Goal: Task Accomplishment & Management: Manage account settings

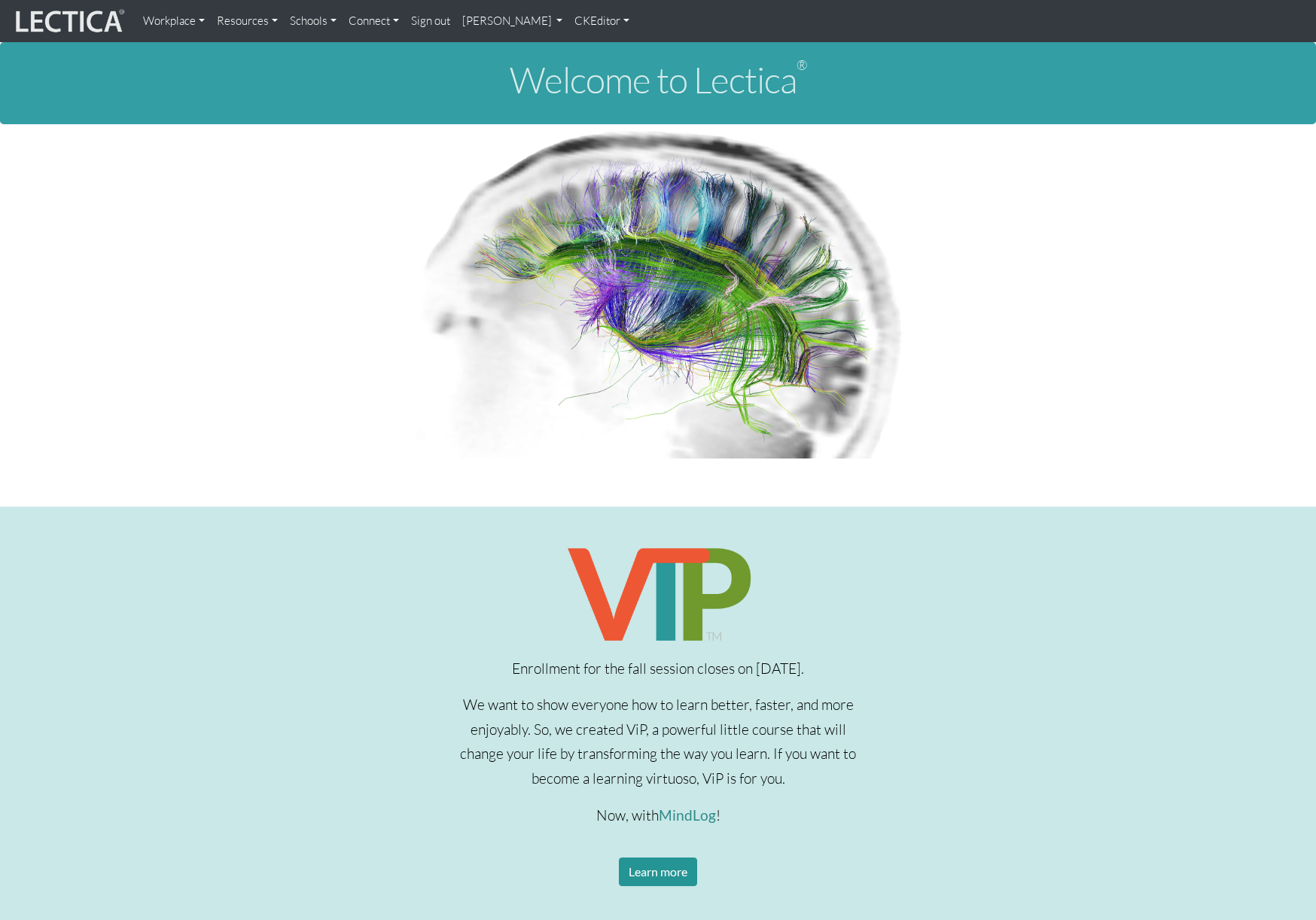
click at [524, 21] on link "[PERSON_NAME]" at bounding box center [512, 21] width 113 height 30
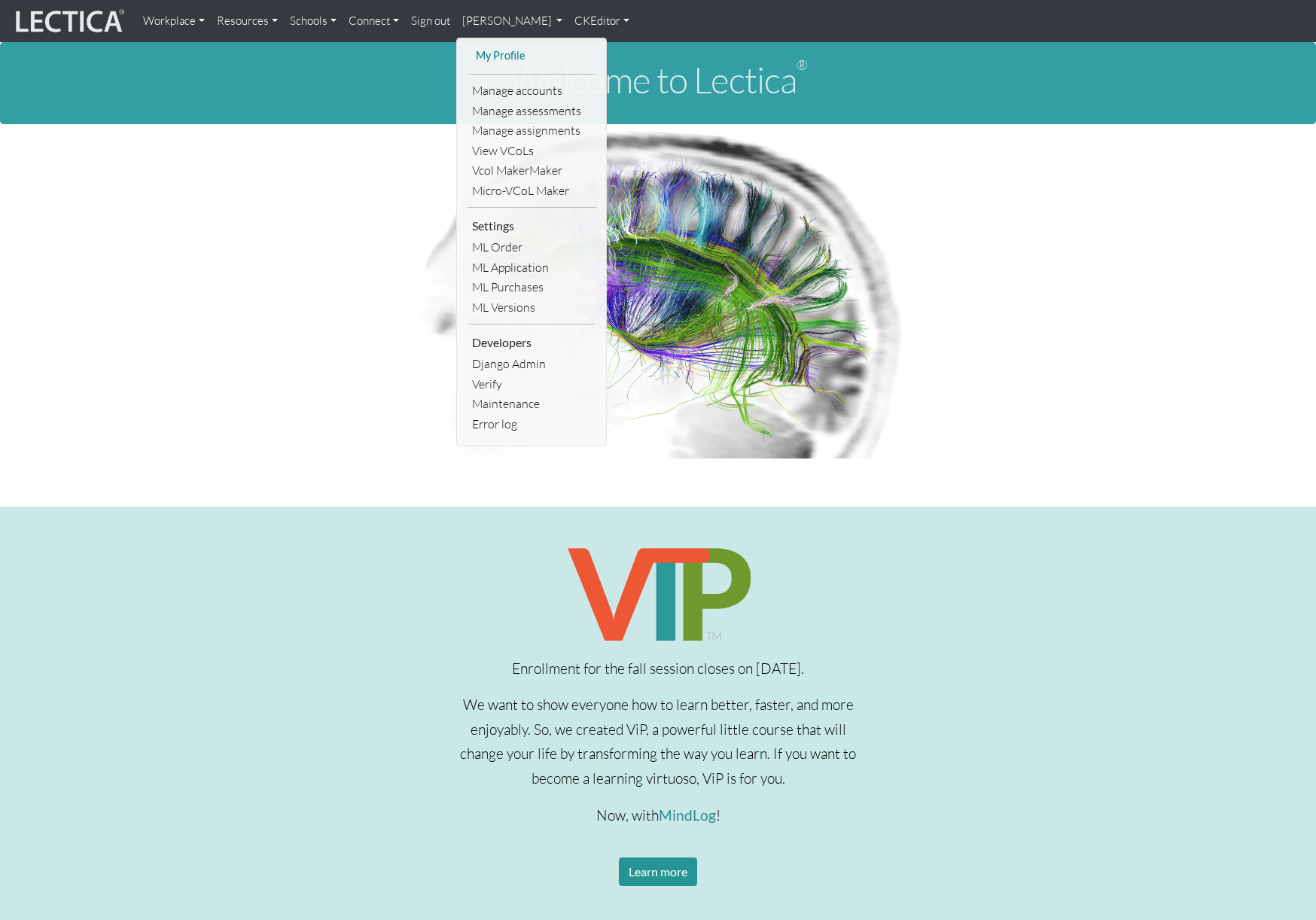
click at [509, 56] on link "My Profile" at bounding box center [532, 56] width 120 height 19
